Goal: Transaction & Acquisition: Subscribe to service/newsletter

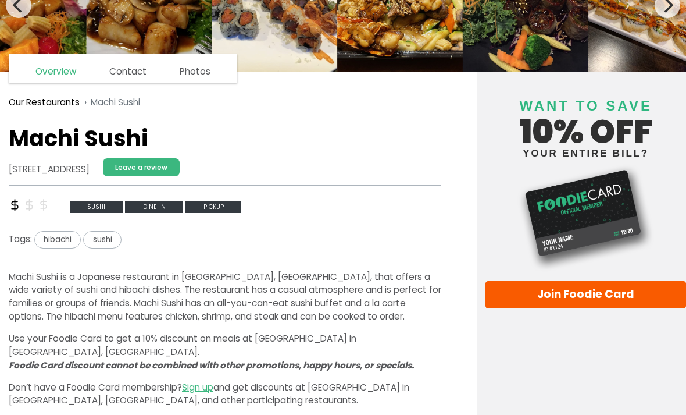
scroll to position [98, 0]
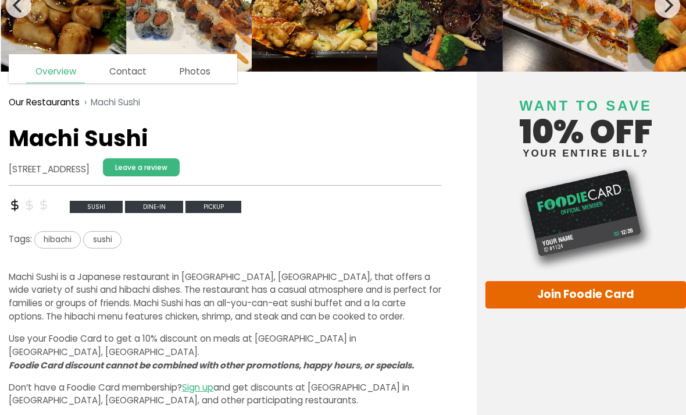
click at [634, 304] on link "Join Foodie Card" at bounding box center [586, 295] width 201 height 28
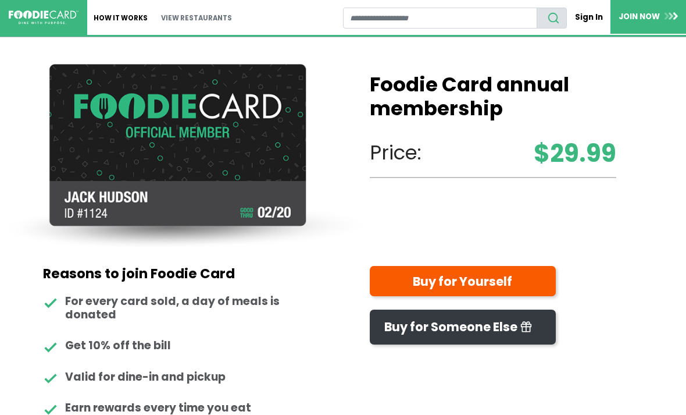
click at [185, 20] on link "View restaurants" at bounding box center [197, 17] width 84 height 35
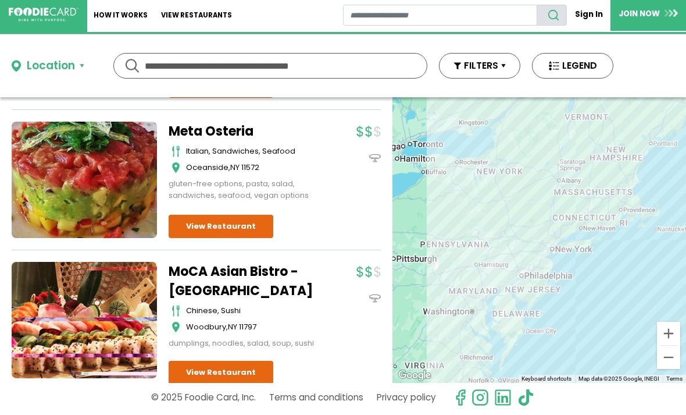
scroll to position [2773, 0]
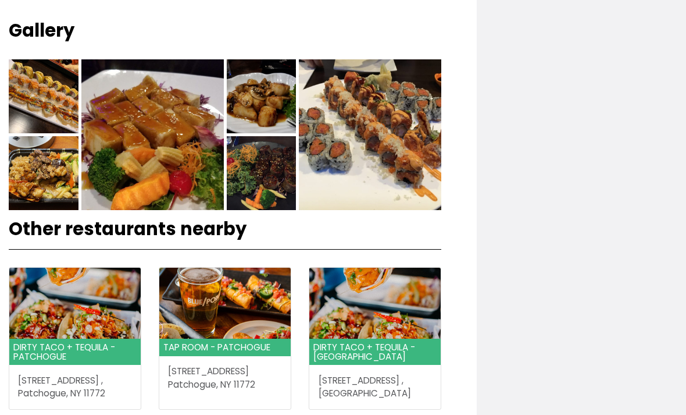
scroll to position [451, 0]
